Goal: Task Accomplishment & Management: Manage account settings

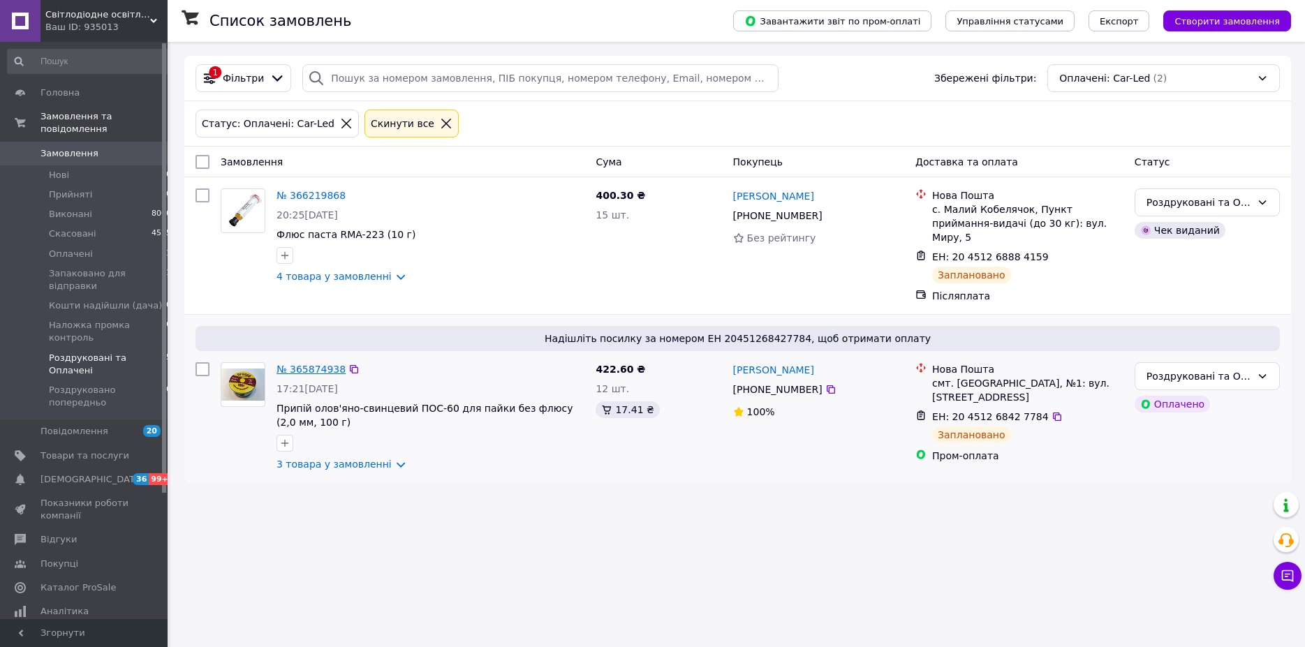
click at [321, 364] on link "№ 365874938" at bounding box center [311, 369] width 69 height 11
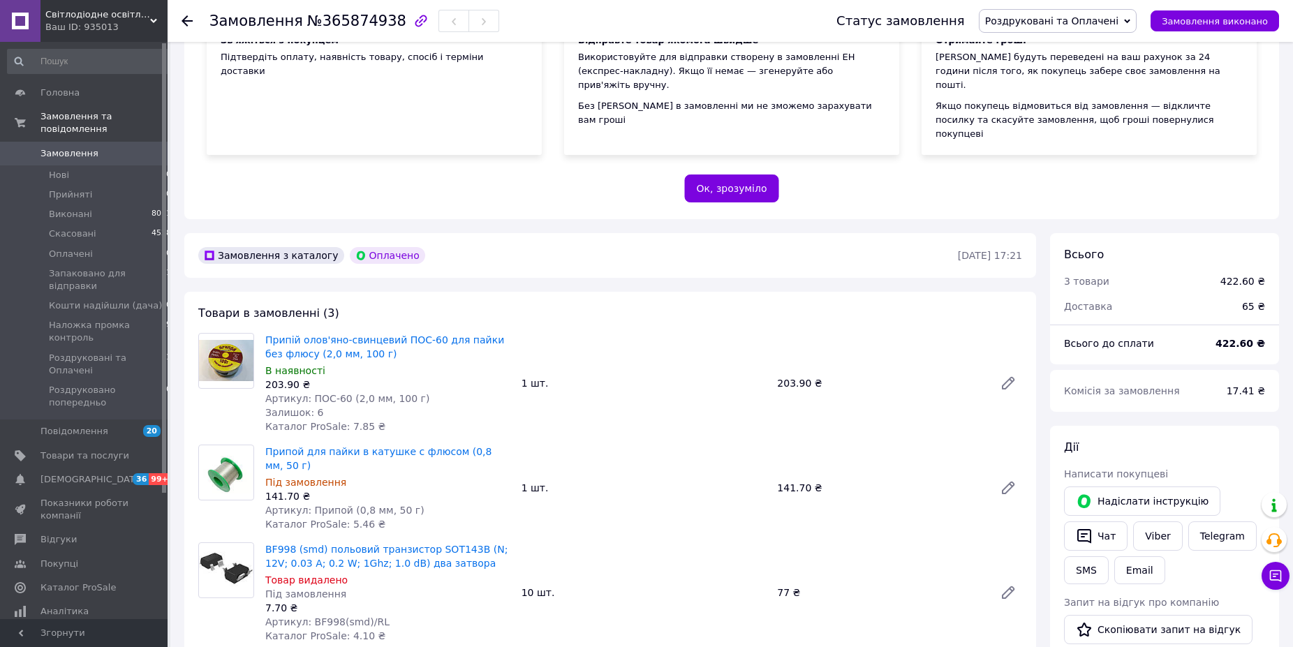
scroll to position [285, 0]
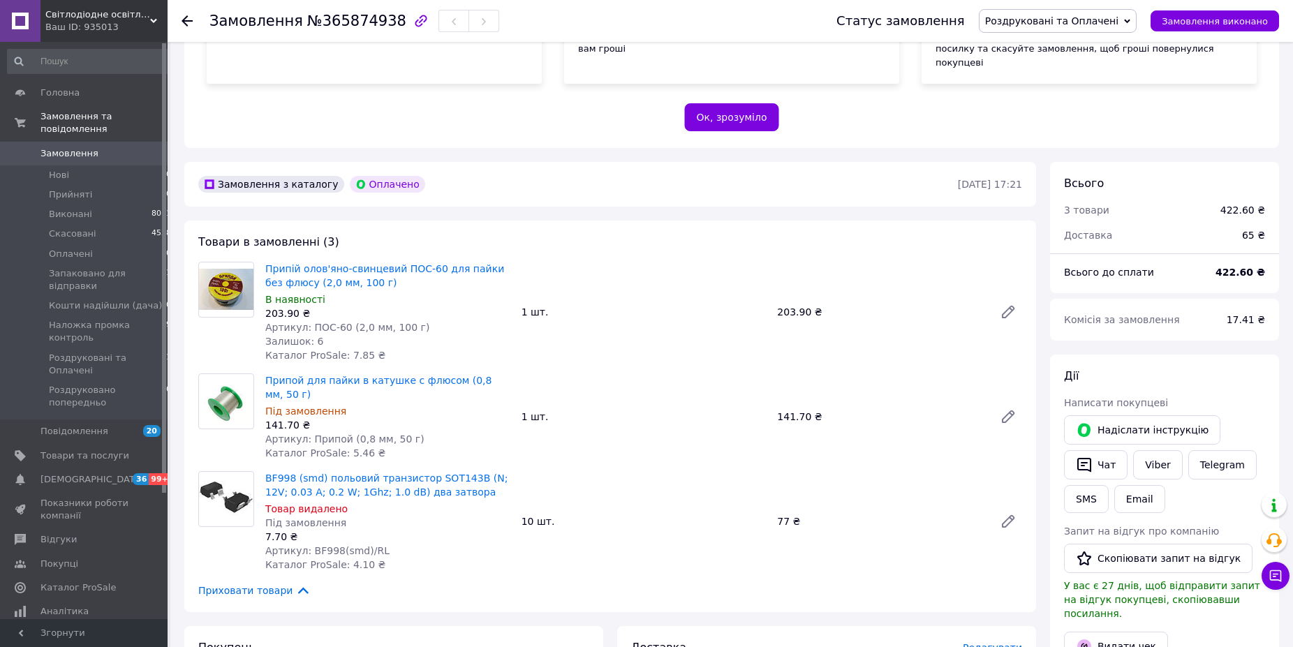
click at [1084, 23] on span "Роздруковані та Оплачені" at bounding box center [1051, 20] width 133 height 11
click at [1072, 94] on li "Скасовано" at bounding box center [1058, 90] width 156 height 21
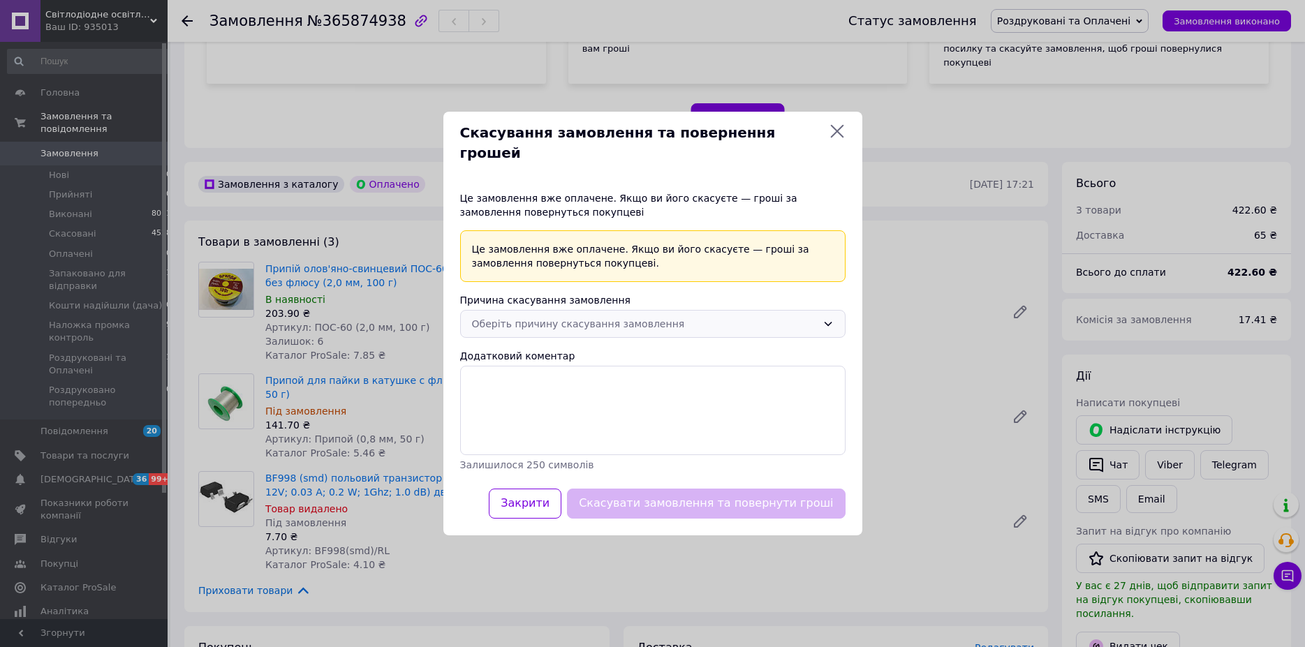
click at [608, 316] on div "Оберіть причину скасування замовлення" at bounding box center [644, 323] width 345 height 15
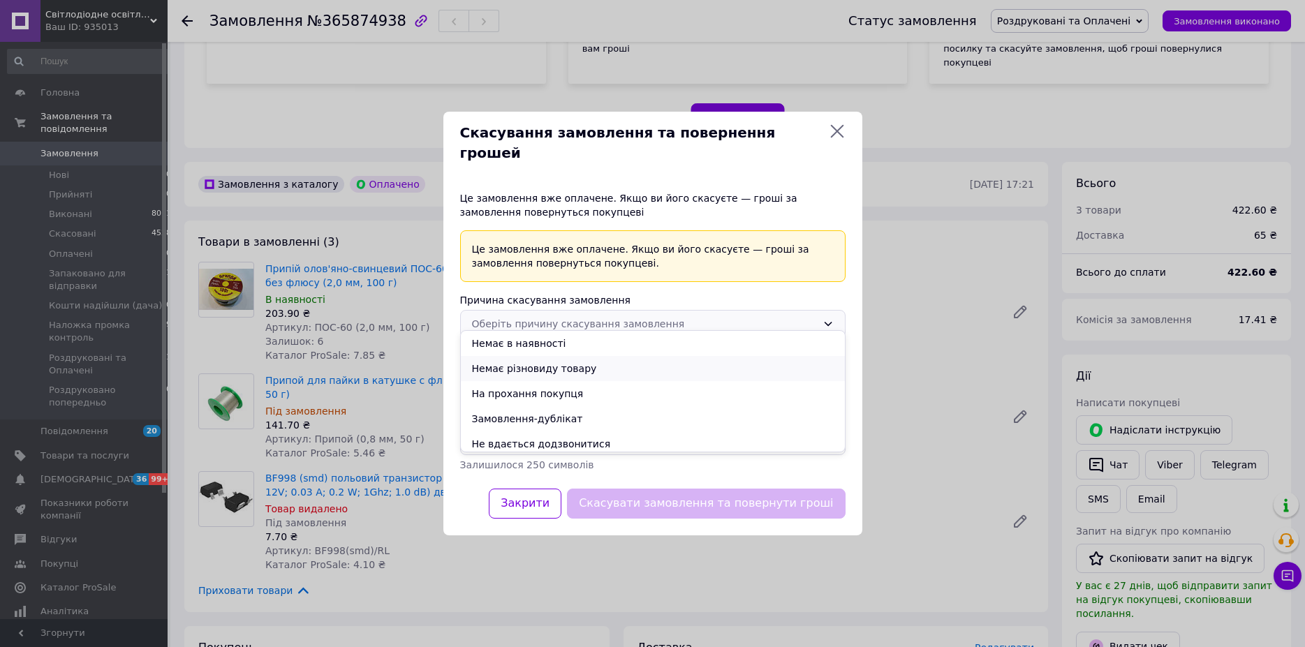
click at [585, 369] on li "Немає різновиду товару" at bounding box center [653, 368] width 384 height 25
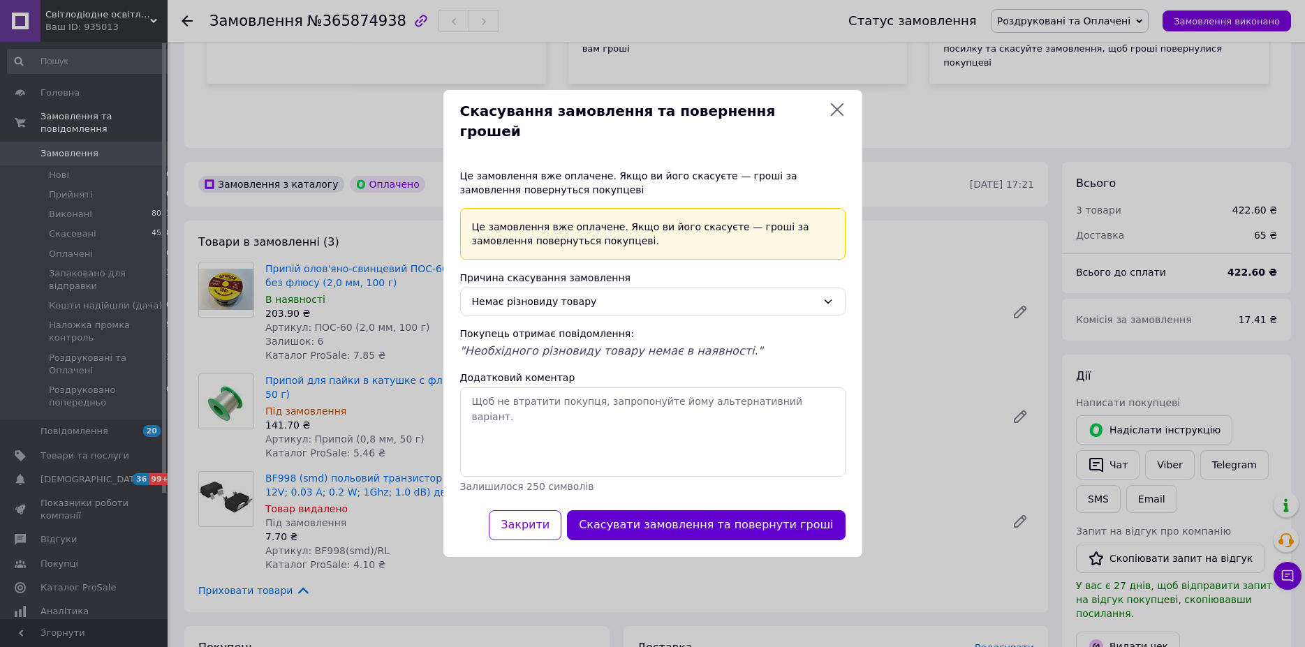
click at [737, 519] on button "Скасувати замовлення та повернути гроші" at bounding box center [706, 525] width 278 height 30
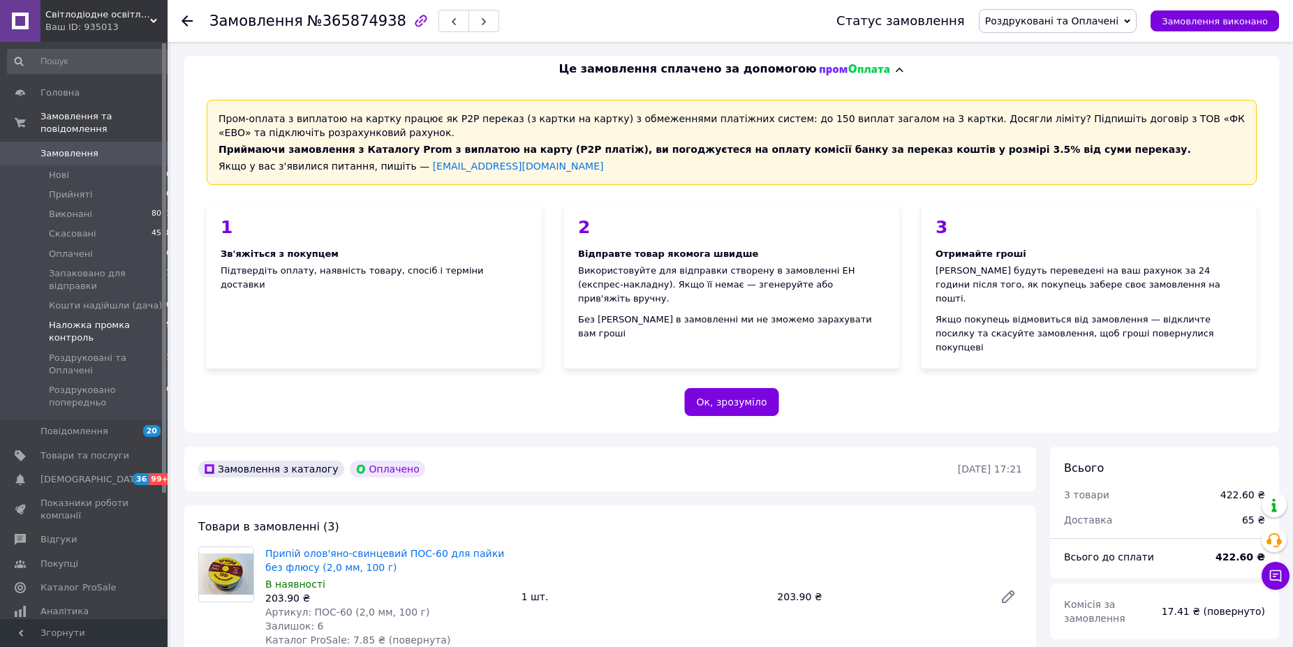
click at [73, 320] on span "Наложка промка контроль" at bounding box center [107, 331] width 117 height 25
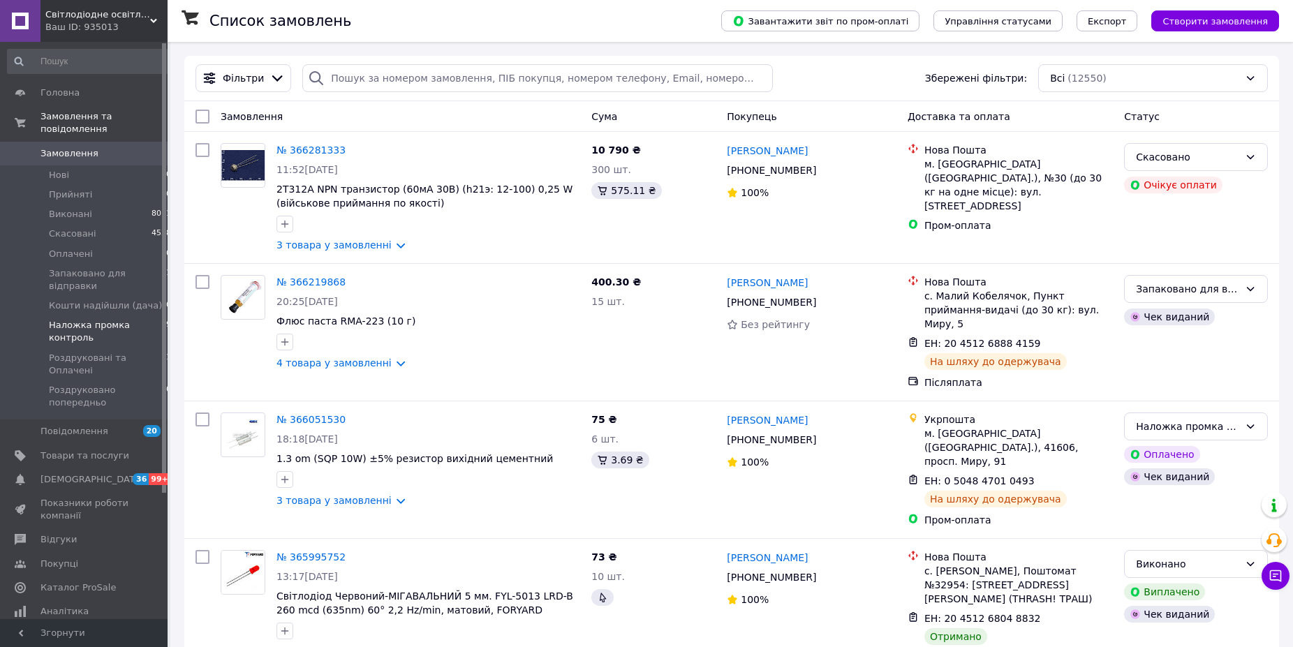
click at [89, 321] on span "Наложка промка контроль" at bounding box center [107, 331] width 117 height 25
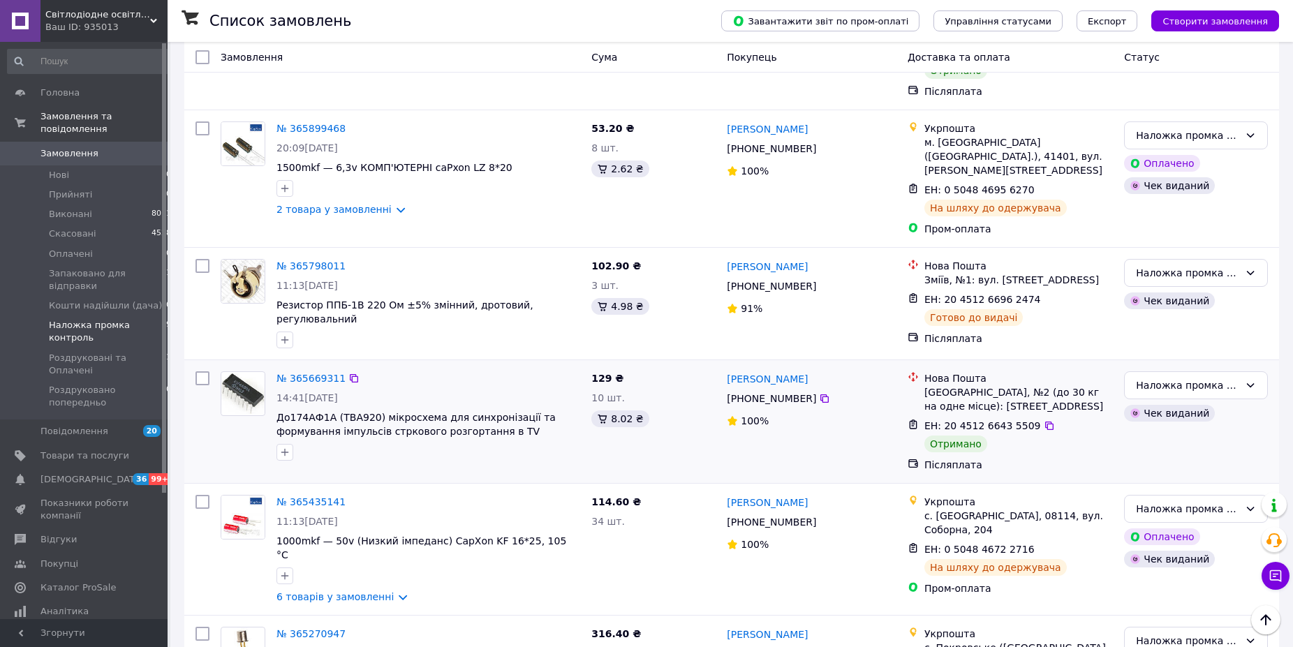
scroll to position [71, 0]
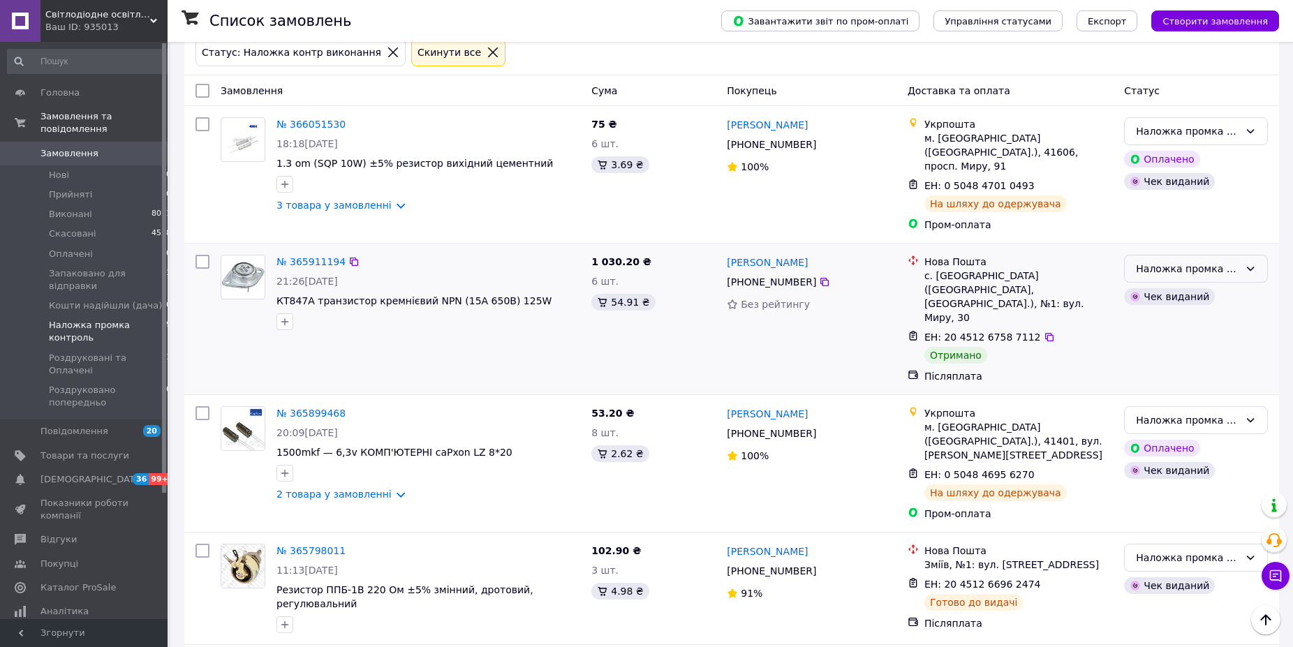
click at [1193, 261] on div "Наложка промка контроль" at bounding box center [1187, 268] width 103 height 15
drag, startPoint x: 1181, startPoint y: 309, endPoint x: 1135, endPoint y: 302, distance: 47.4
click at [1180, 308] on li "Виконано" at bounding box center [1196, 310] width 142 height 25
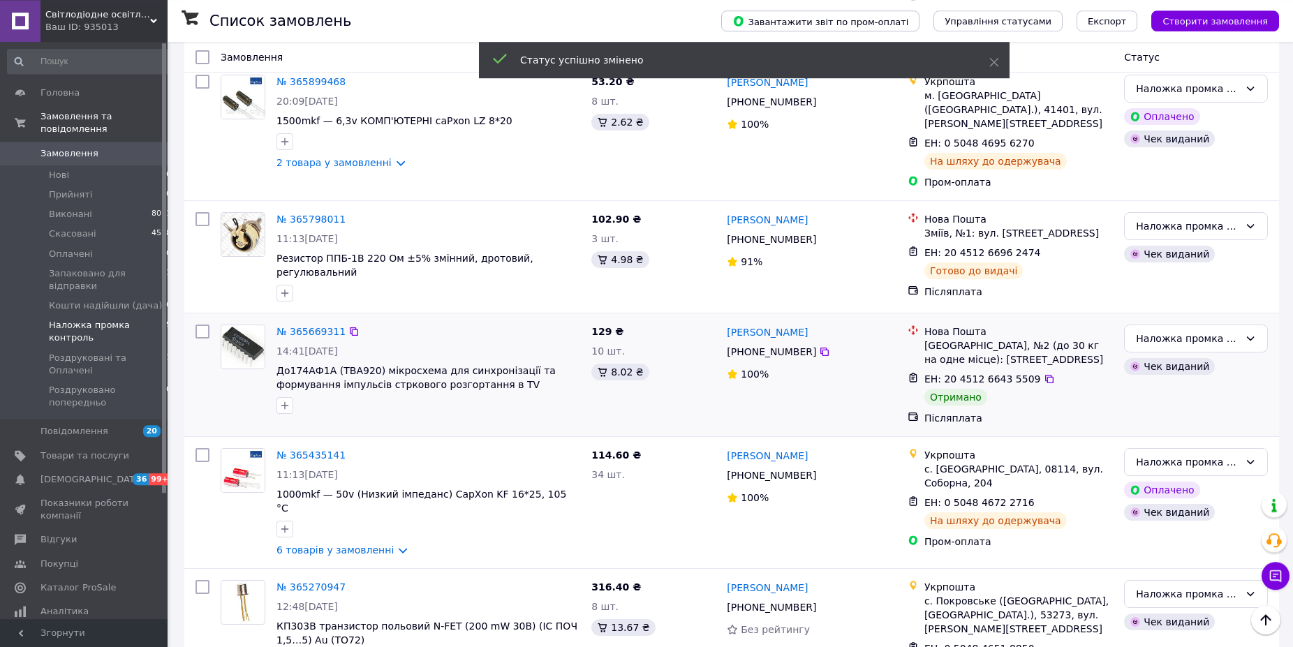
scroll to position [427, 0]
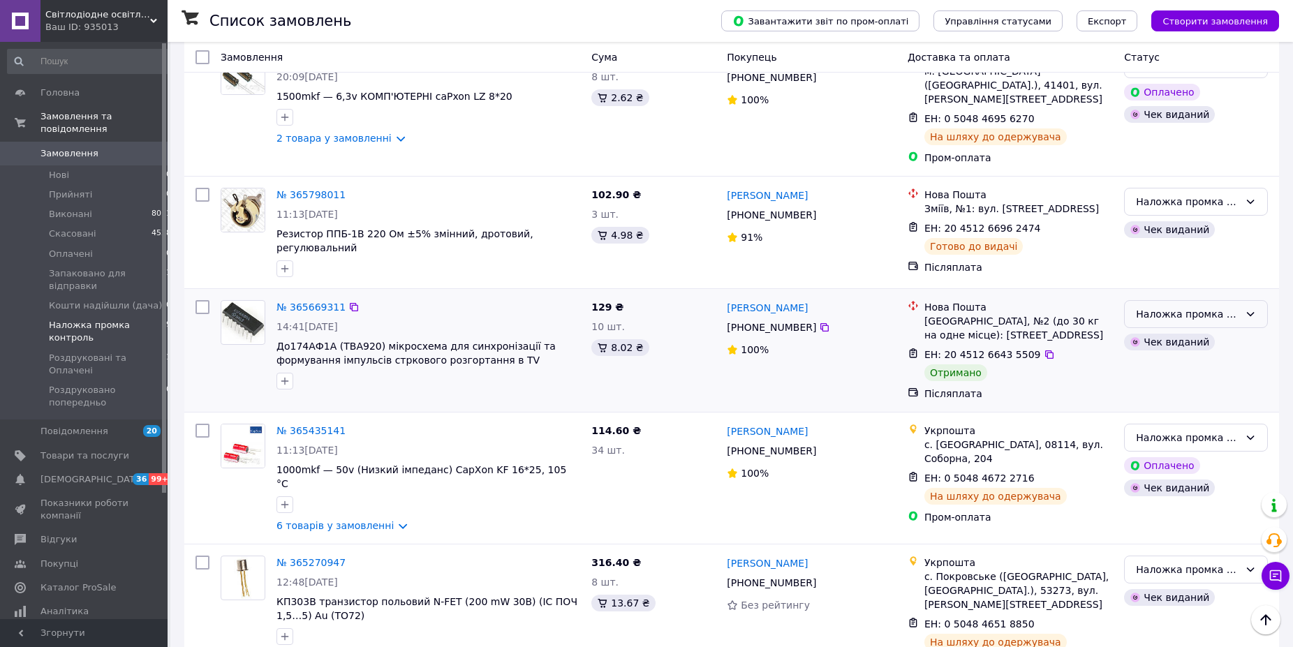
drag, startPoint x: 1163, startPoint y: 259, endPoint x: 1160, endPoint y: 270, distance: 11.0
click at [1163, 307] on div "Наложка промка контроль" at bounding box center [1187, 314] width 103 height 15
click at [1166, 311] on li "Виконано" at bounding box center [1196, 311] width 142 height 25
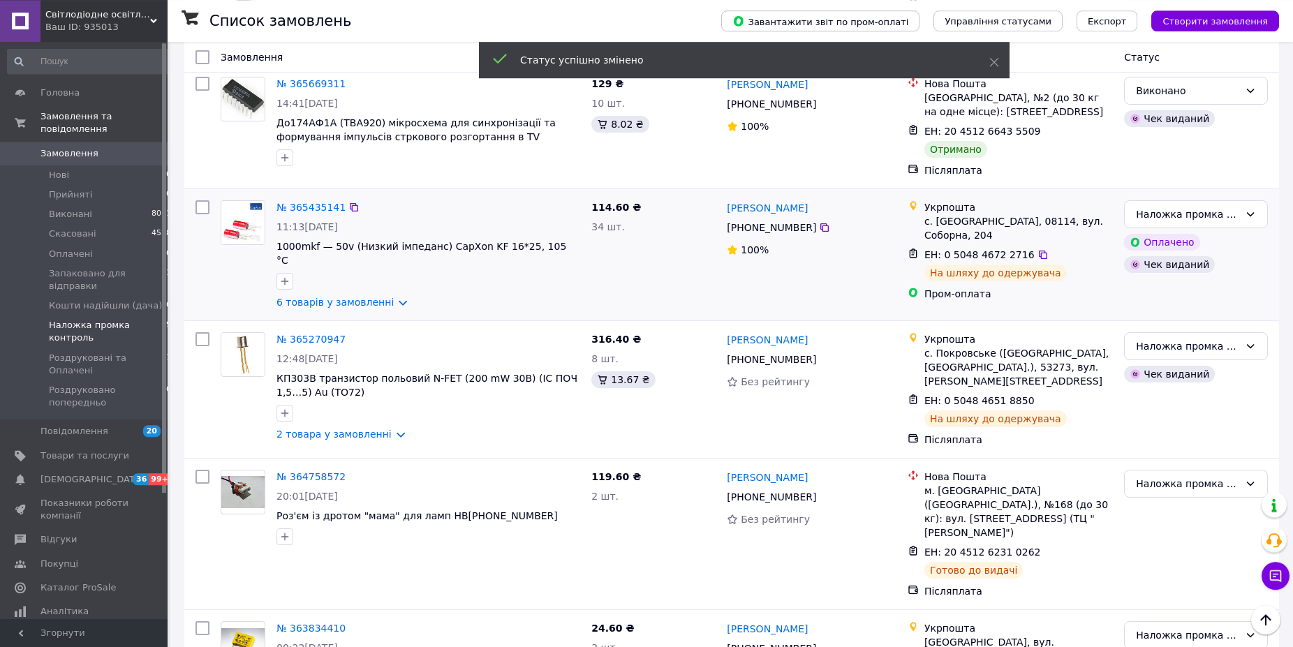
scroll to position [651, 0]
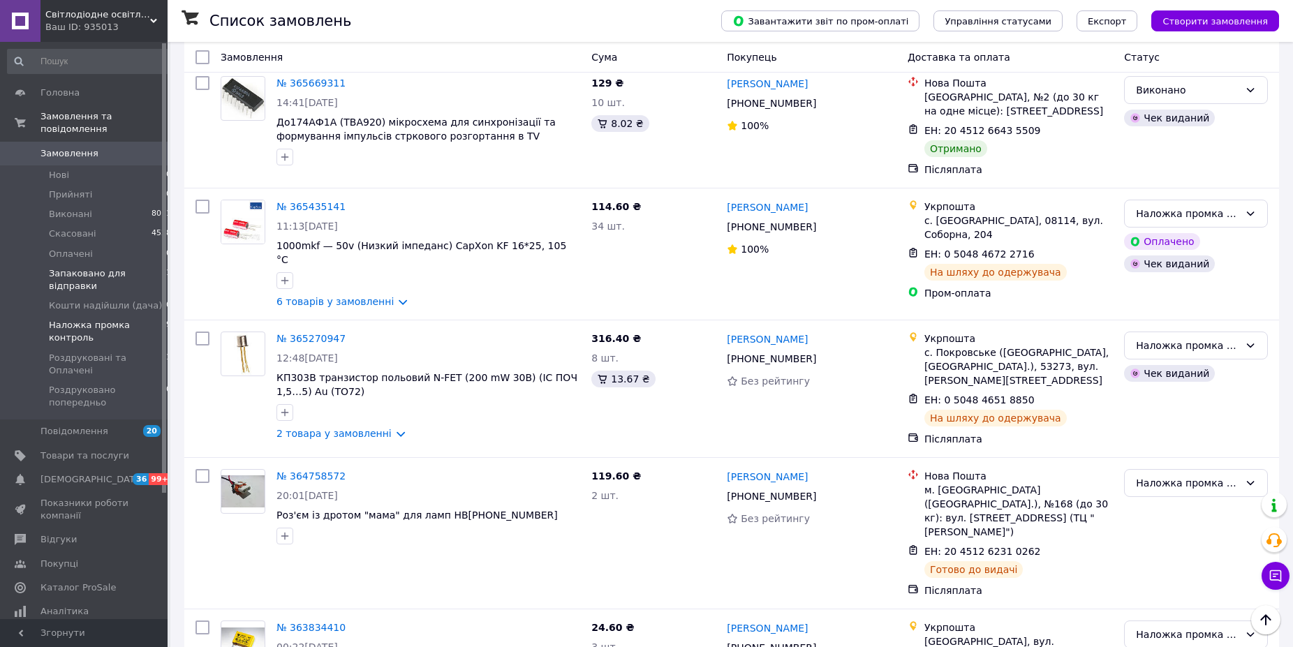
click at [83, 272] on span "Запаковано для відправки" at bounding box center [107, 279] width 117 height 25
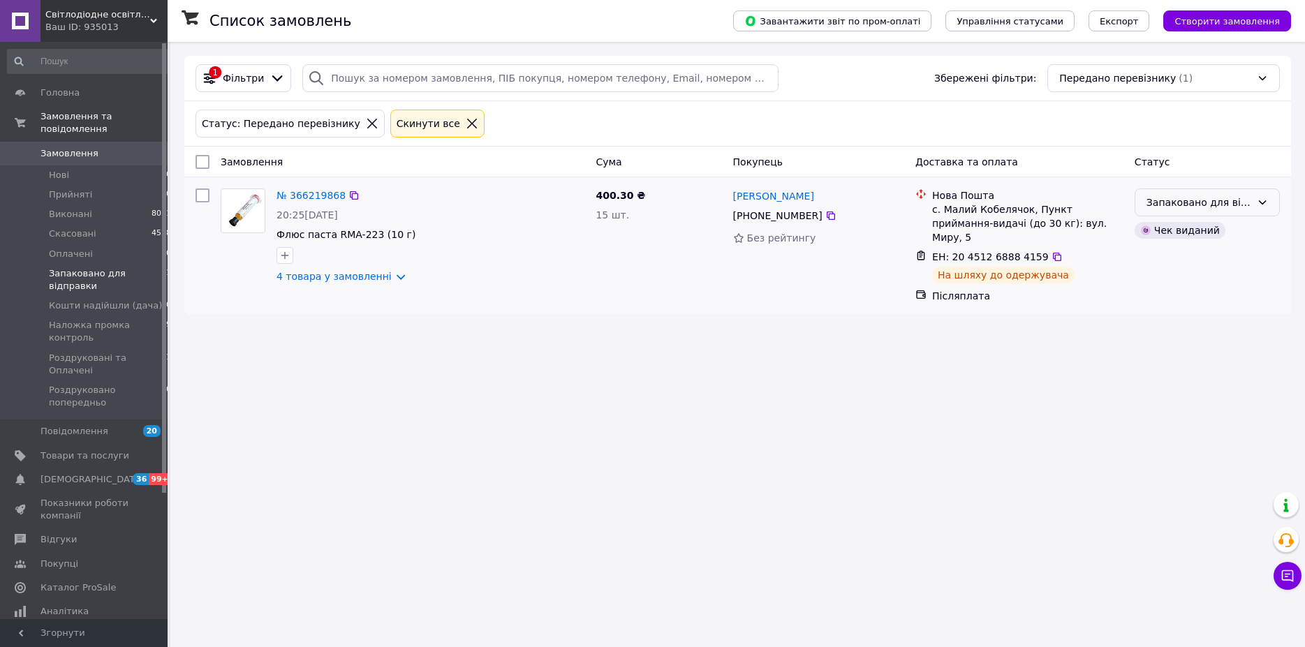
click at [1191, 200] on div "Запаковано для відправки" at bounding box center [1199, 202] width 105 height 15
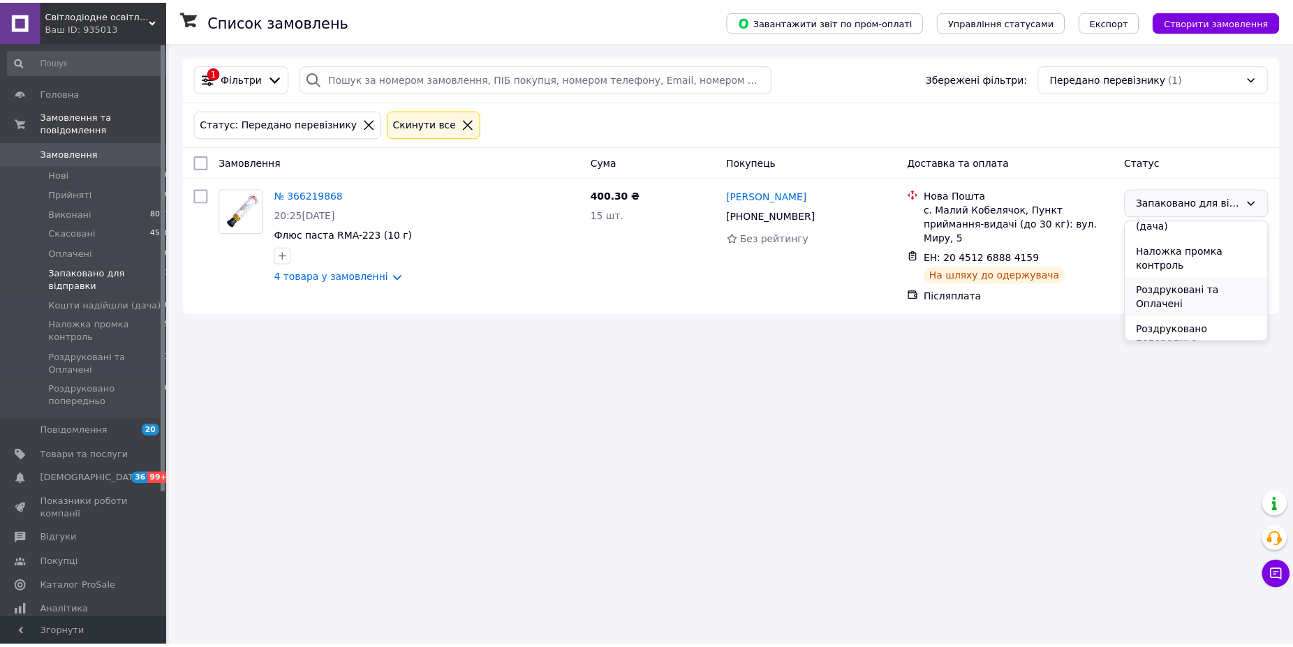
scroll to position [123, 0]
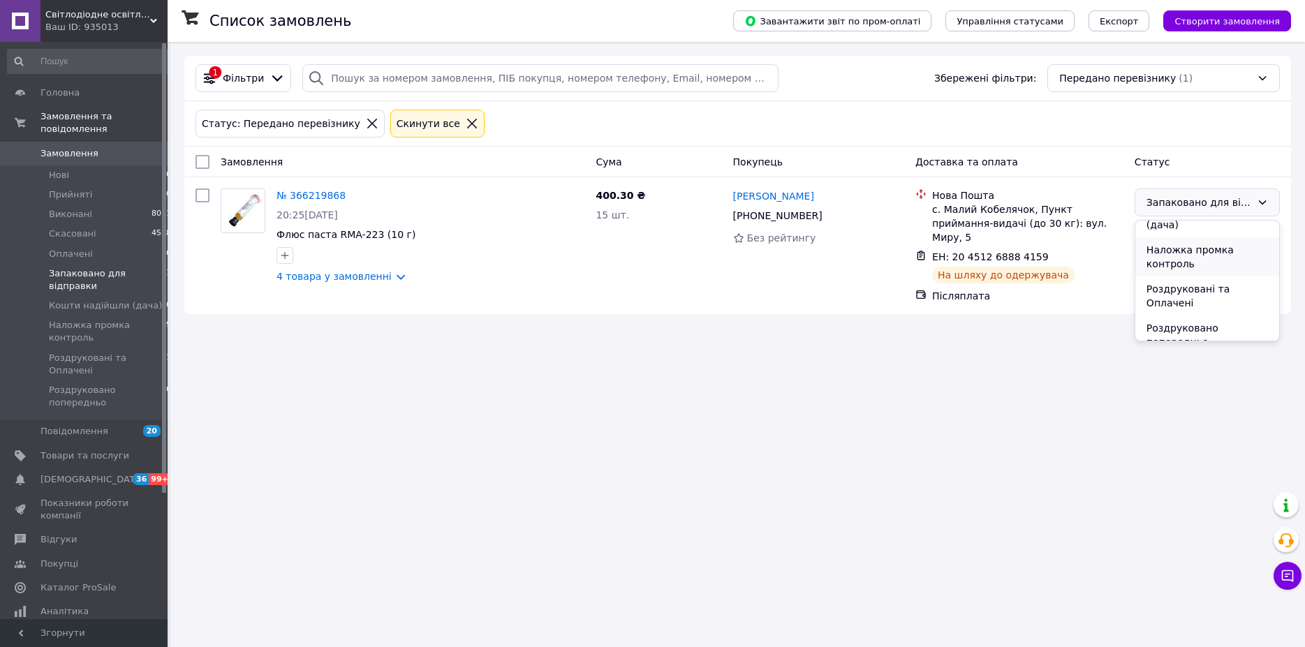
click at [1182, 239] on li "Наложка промка контроль" at bounding box center [1207, 256] width 144 height 39
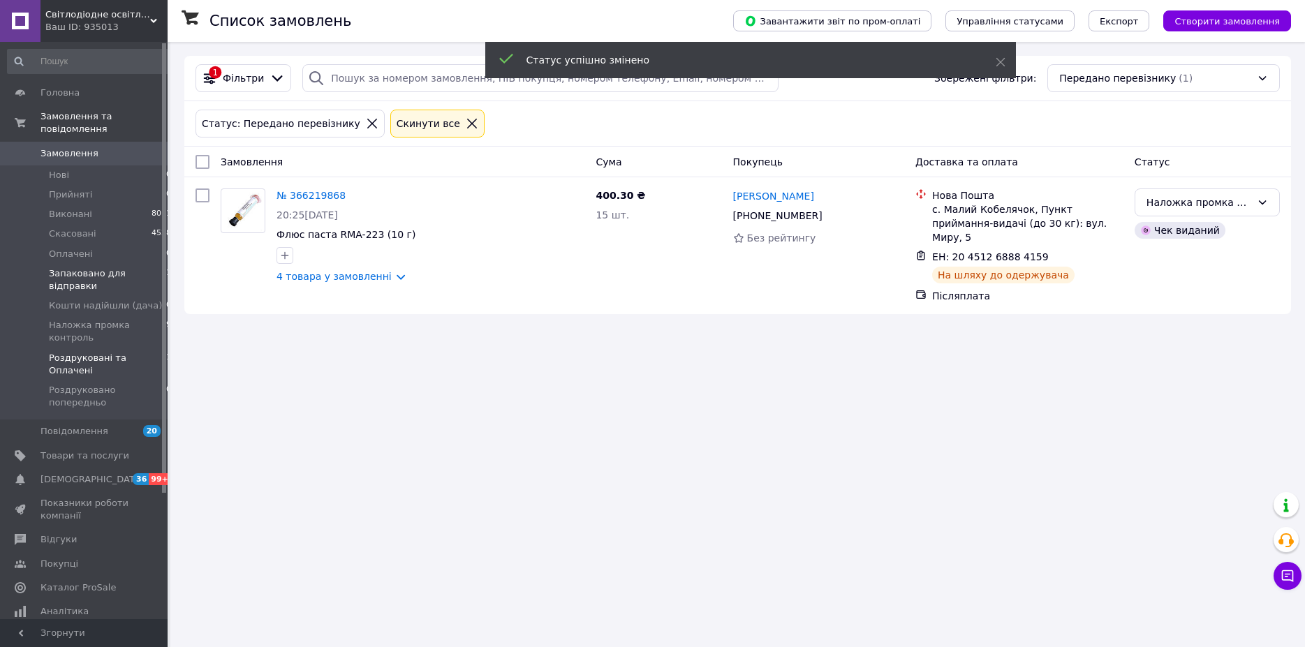
click at [68, 355] on span "Роздруковані та Оплачені" at bounding box center [107, 364] width 117 height 25
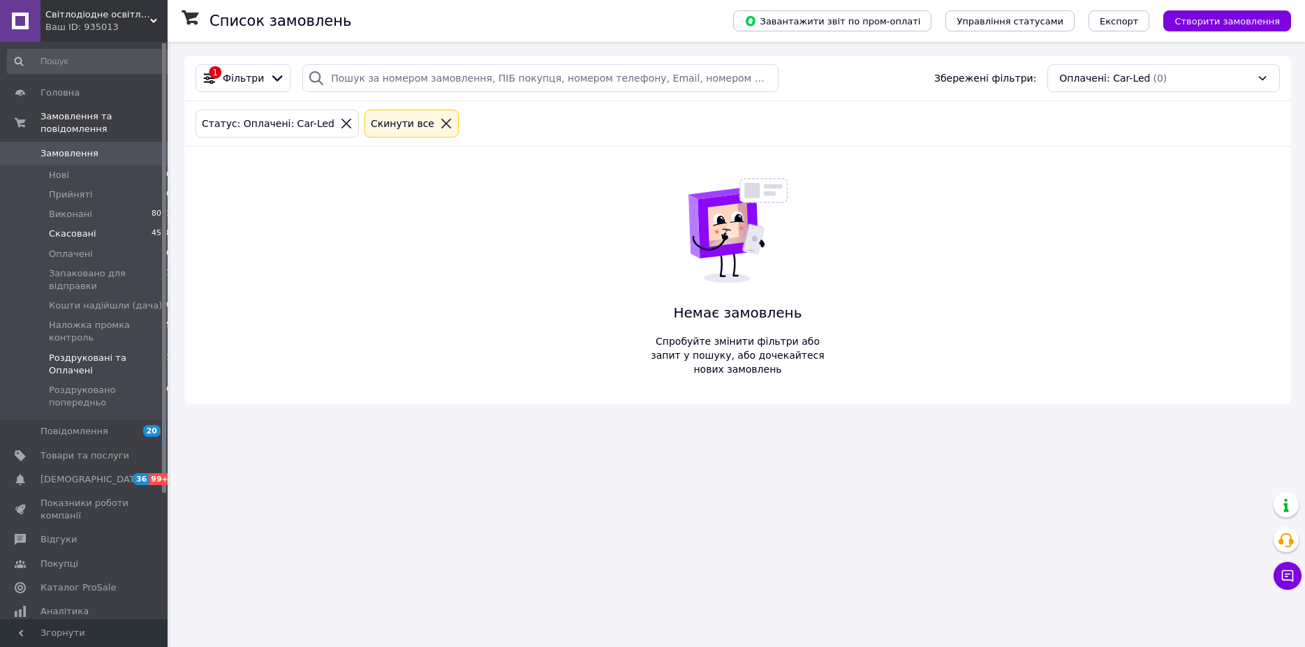
click at [73, 228] on span "Скасовані" at bounding box center [72, 234] width 47 height 13
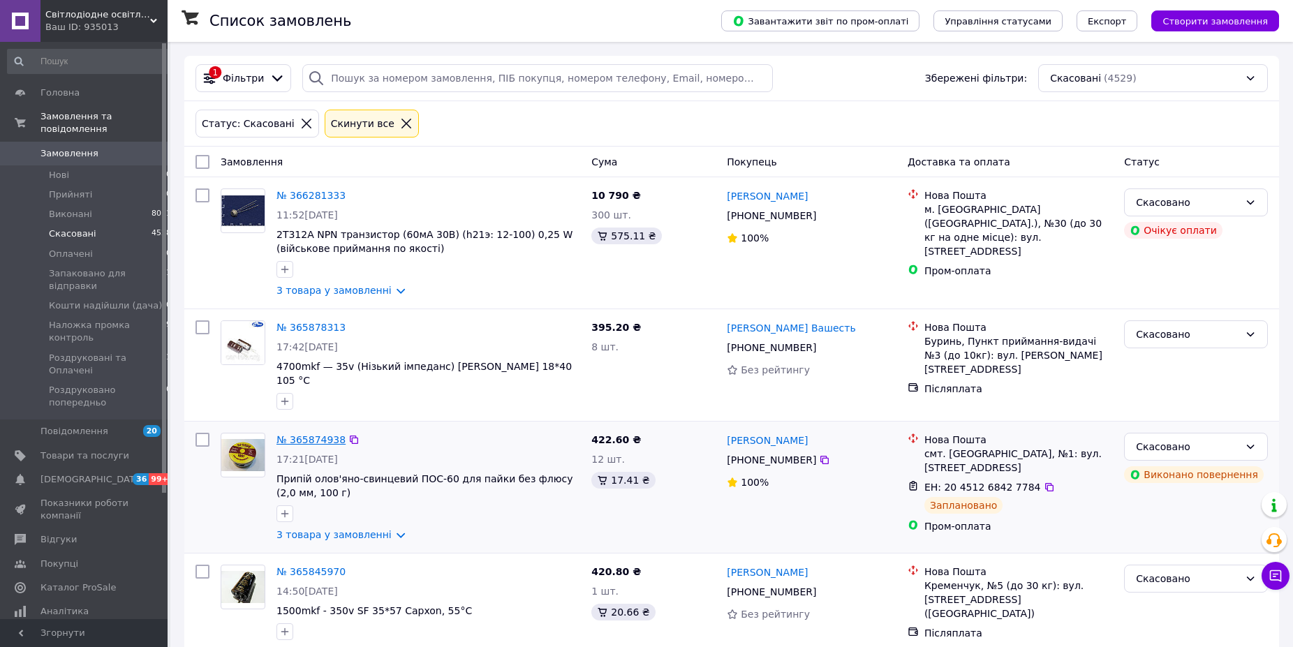
click at [301, 434] on link "№ 365874938" at bounding box center [311, 439] width 69 height 11
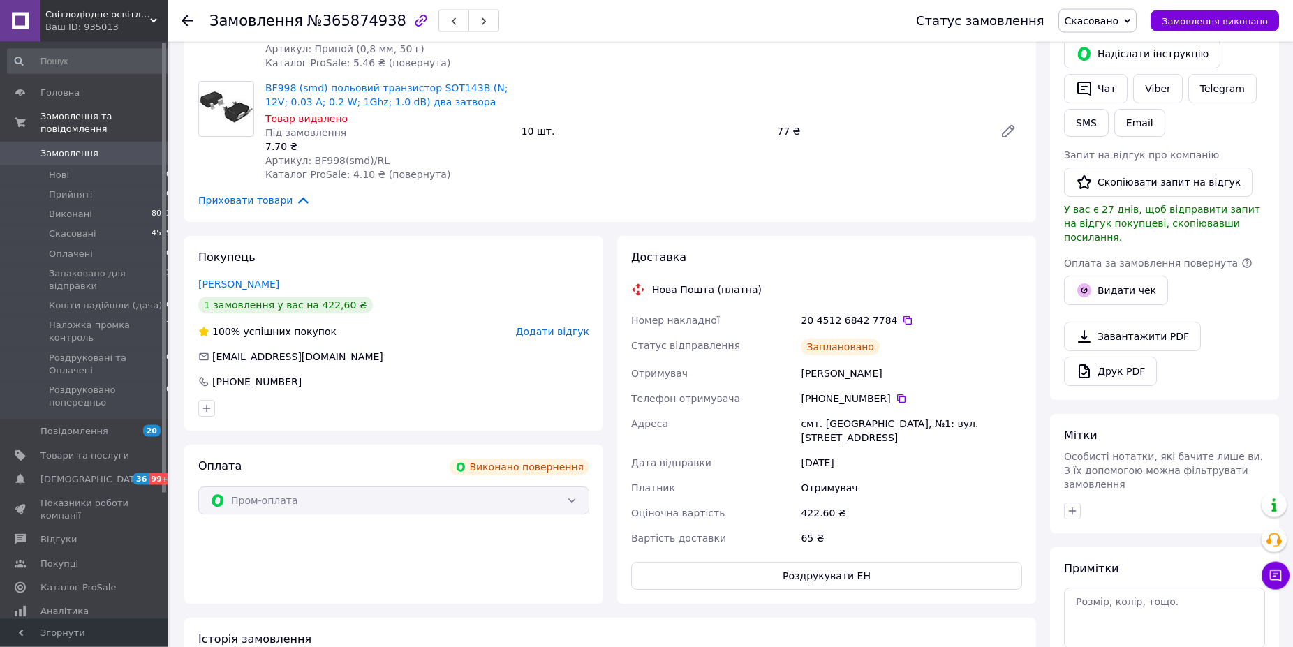
scroll to position [285, 0]
